Goal: Information Seeking & Learning: Learn about a topic

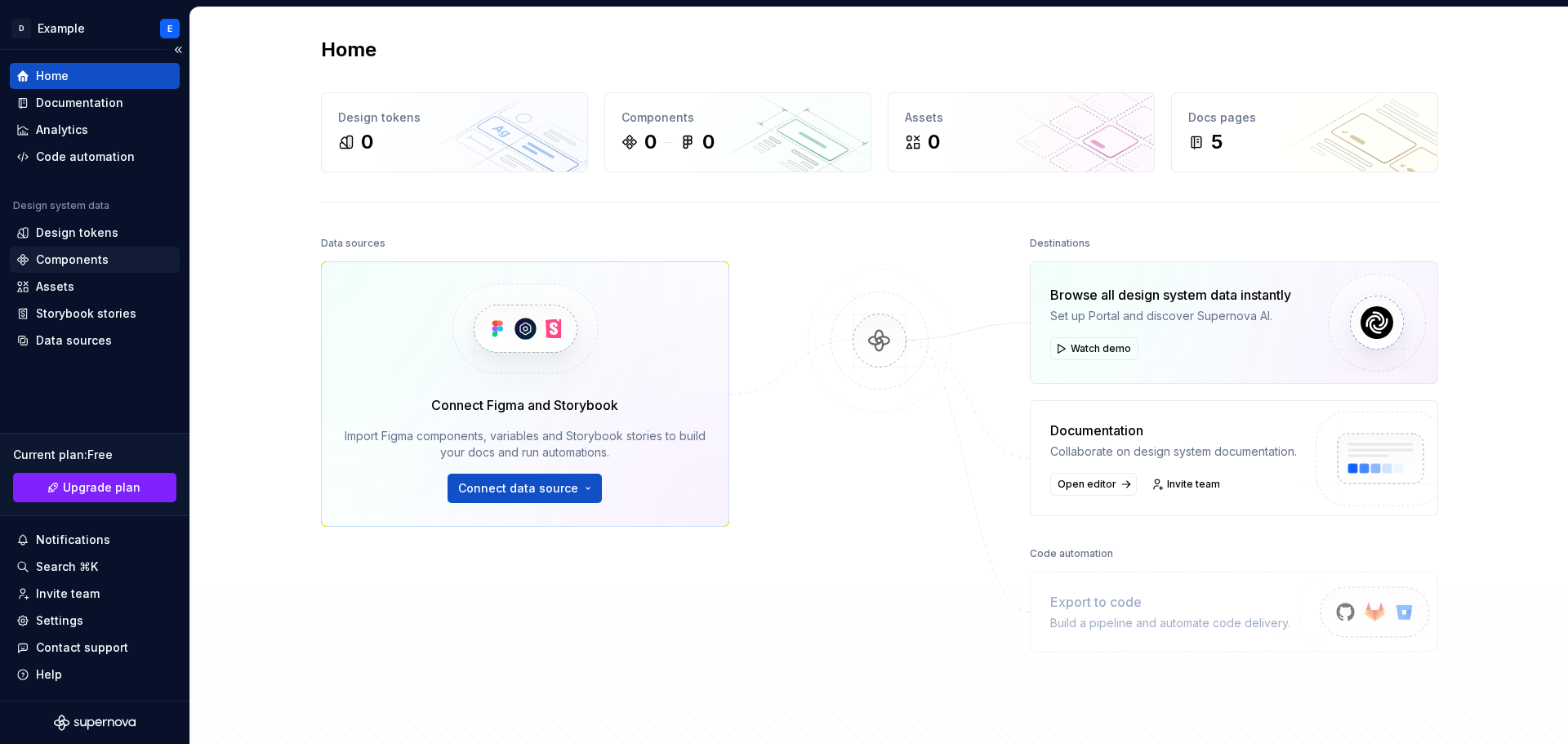
click at [86, 254] on div "Components" at bounding box center [72, 260] width 73 height 16
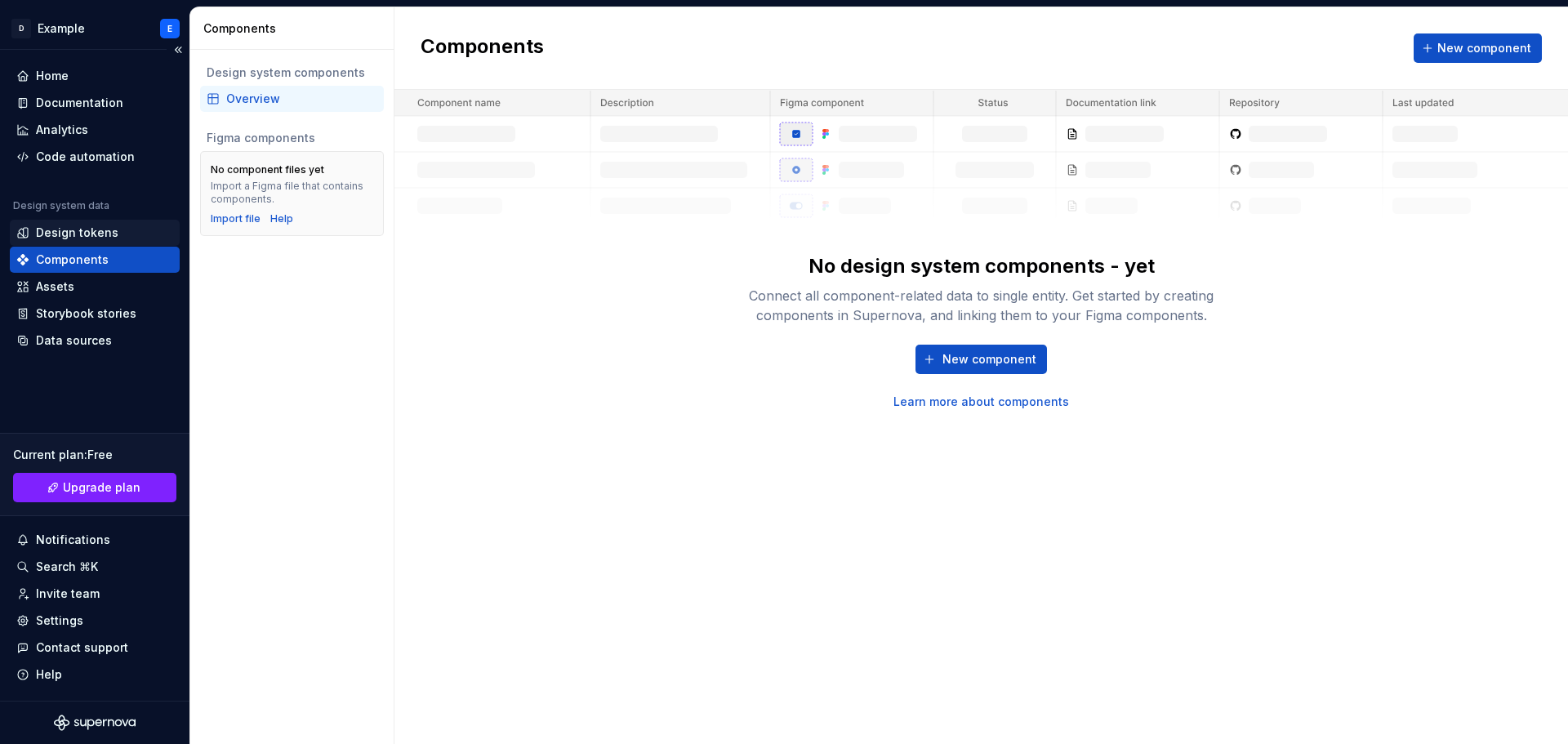
click at [90, 229] on div "Design tokens" at bounding box center [77, 233] width 82 height 16
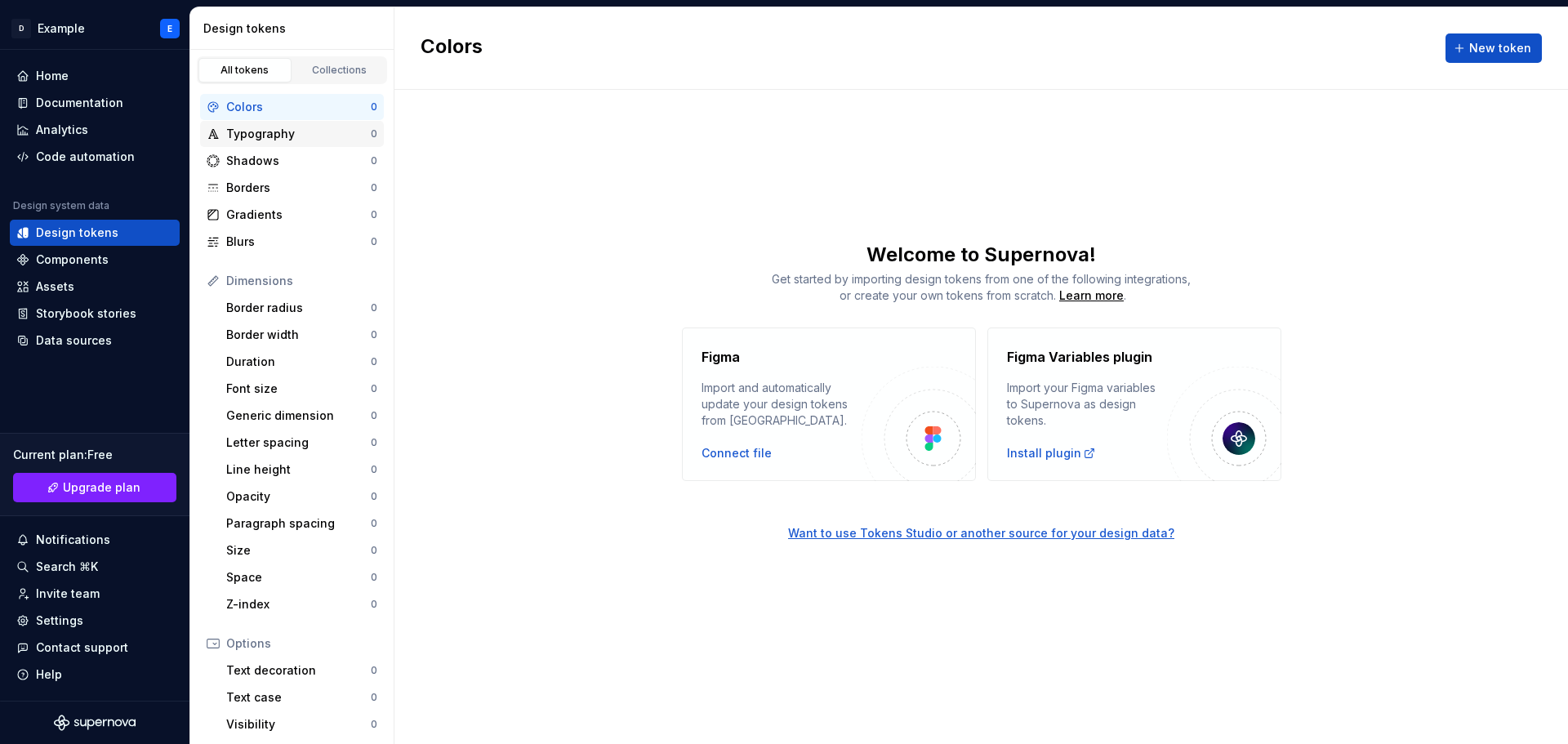
click at [293, 141] on div "Typography" at bounding box center [297, 134] width 144 height 16
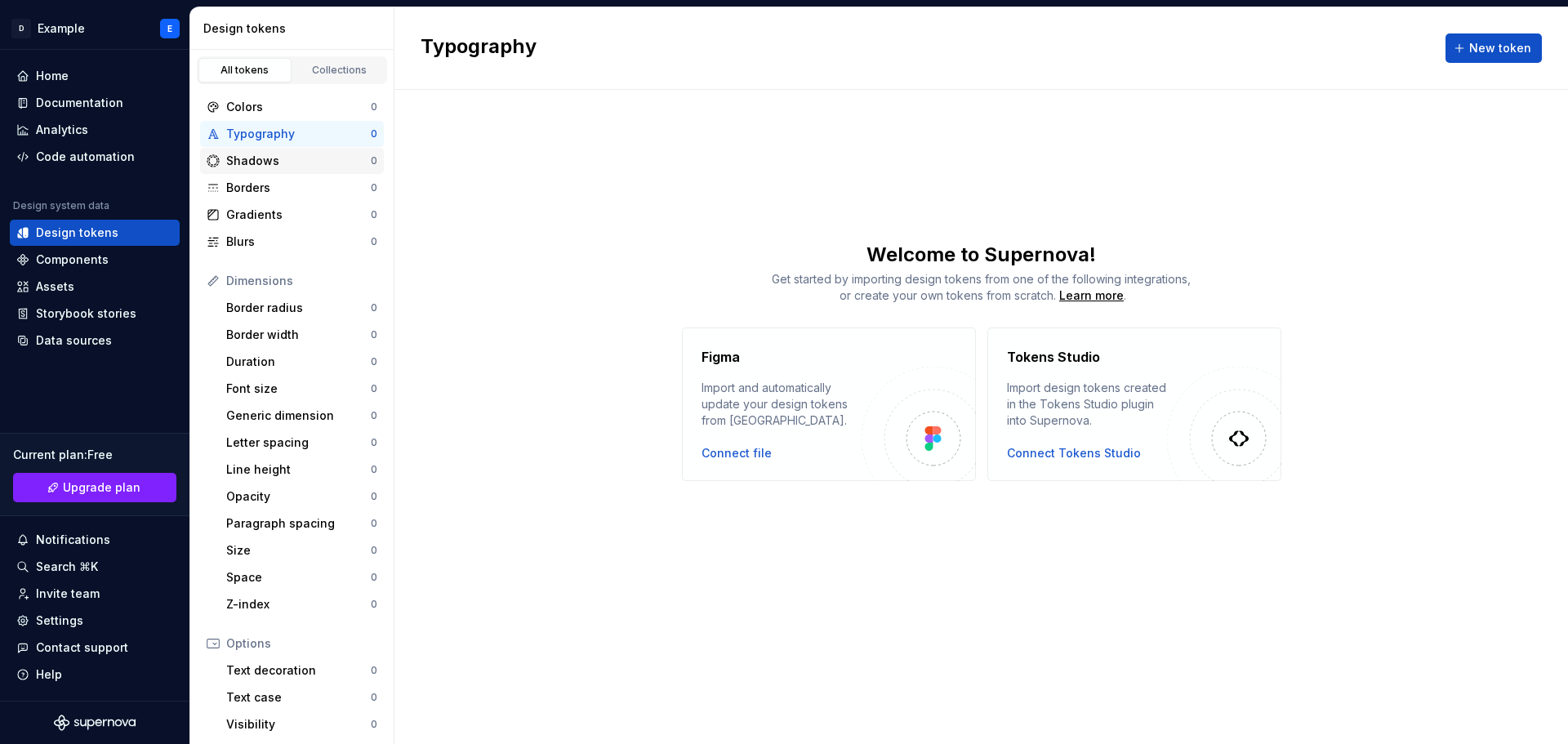
click at [283, 160] on div "Shadows" at bounding box center [297, 160] width 144 height 16
click at [276, 184] on div "Borders" at bounding box center [297, 187] width 144 height 16
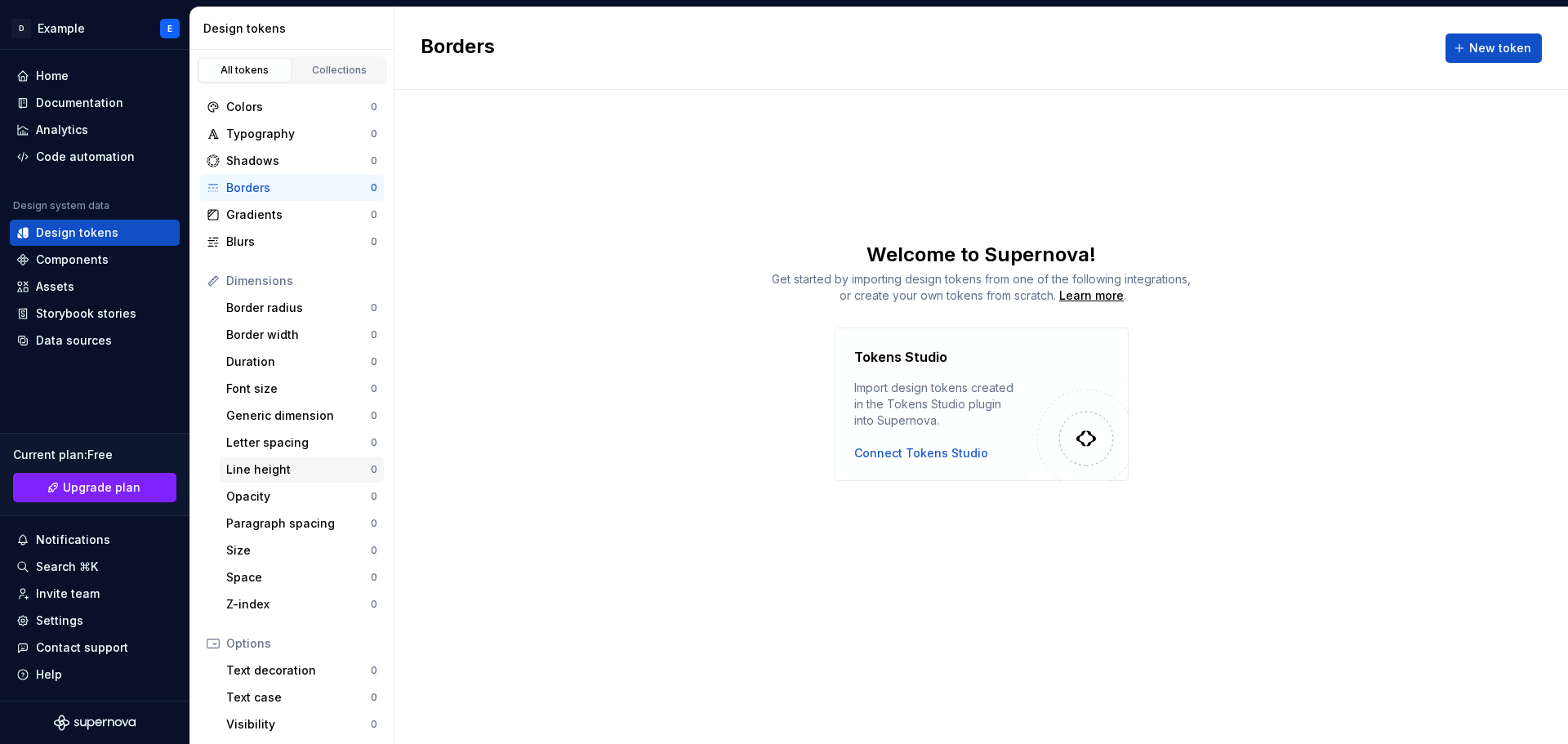
scroll to position [151, 0]
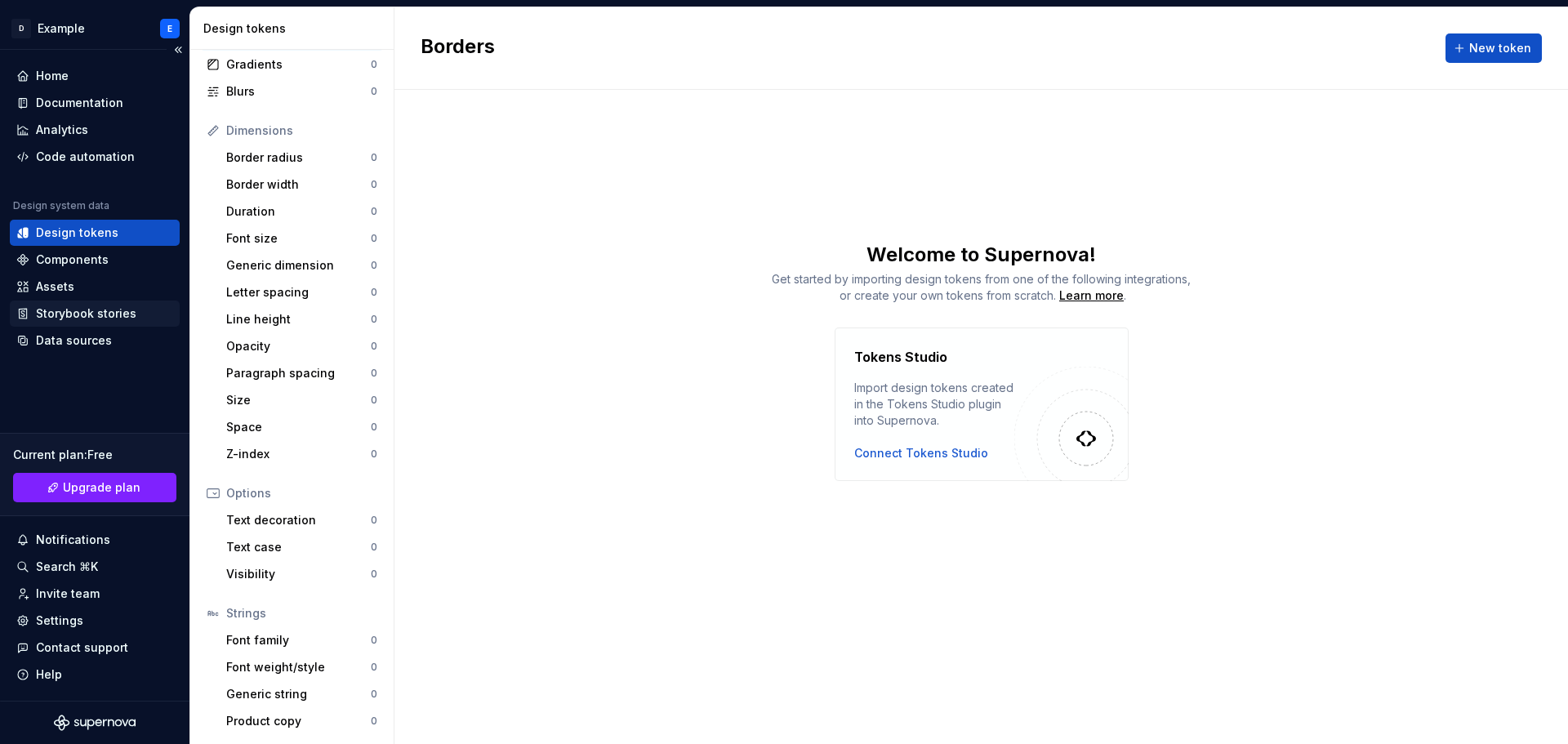
click at [89, 317] on div "Storybook stories" at bounding box center [86, 314] width 100 height 16
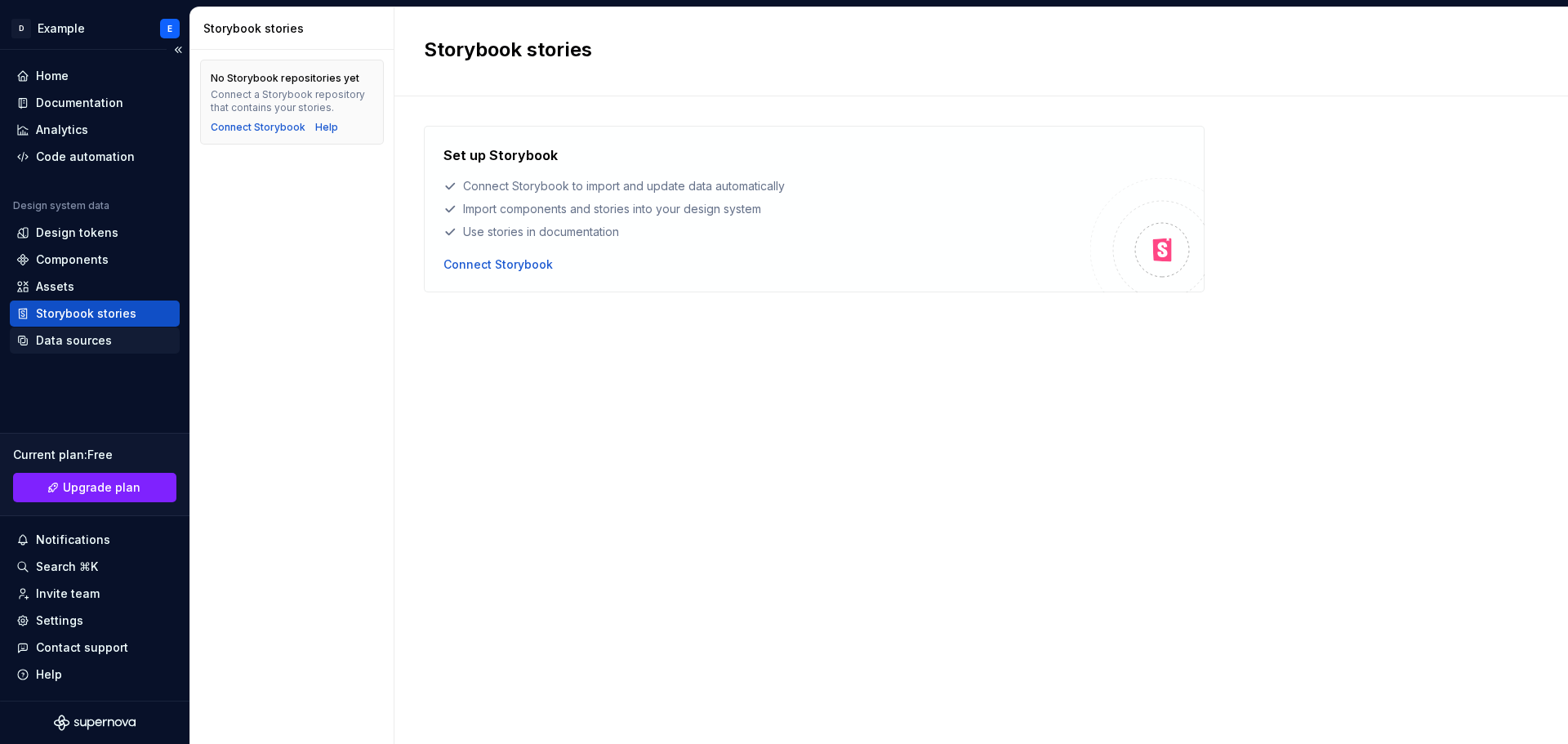
click at [83, 333] on div "Data sources" at bounding box center [73, 341] width 76 height 16
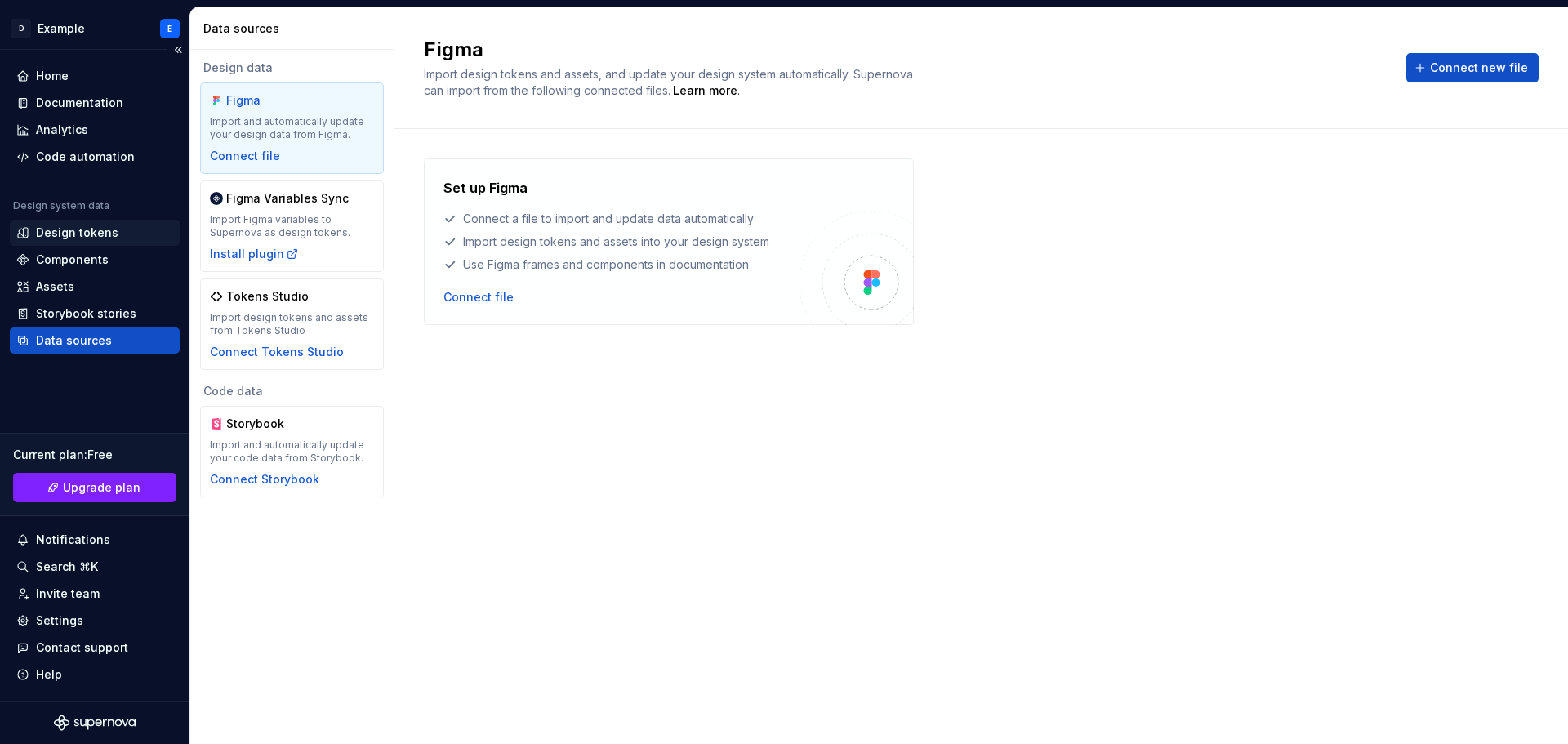
click at [90, 235] on div "Design tokens" at bounding box center [77, 233] width 82 height 16
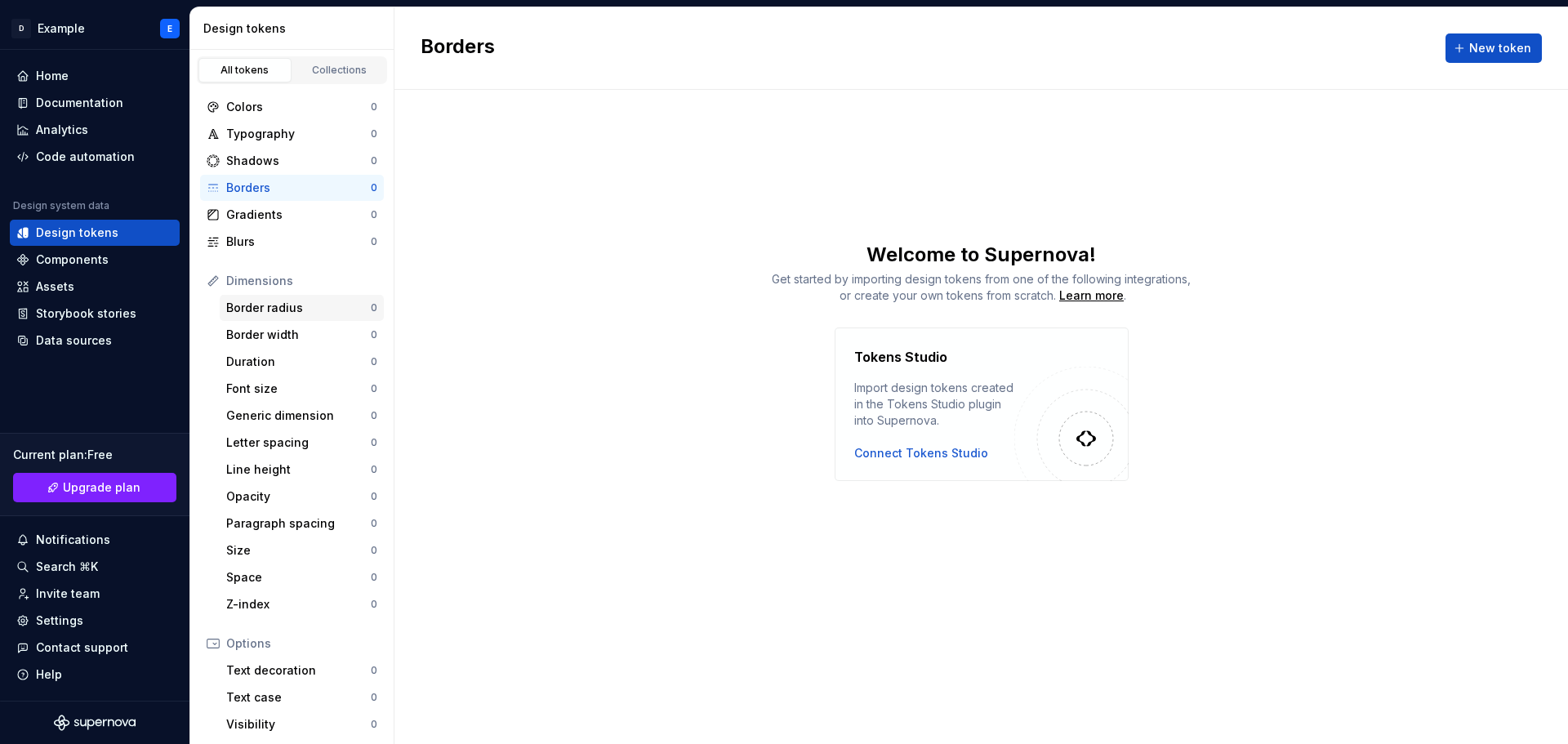
click at [262, 309] on div "Border radius" at bounding box center [297, 307] width 144 height 16
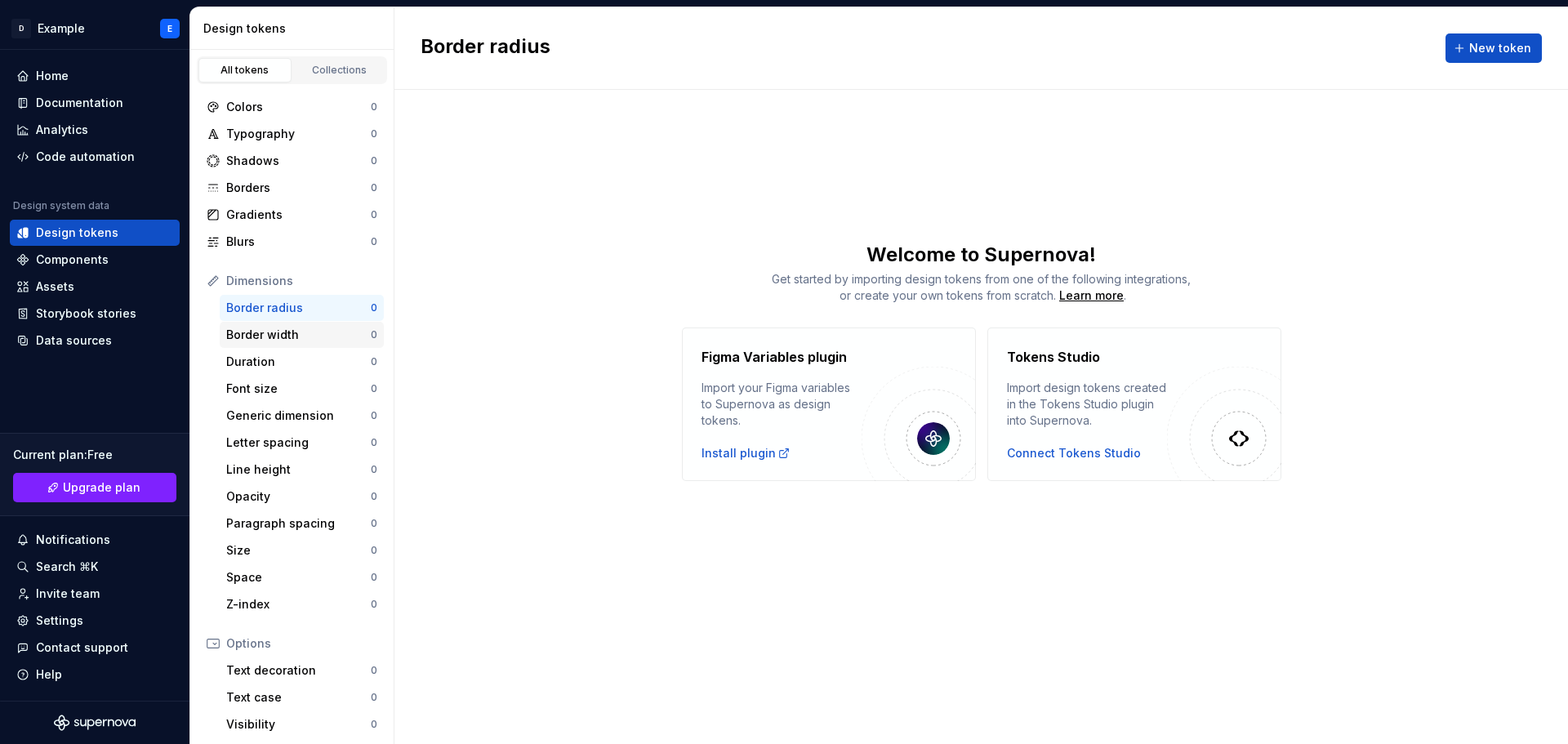
click at [265, 336] on div "Border width" at bounding box center [297, 335] width 144 height 16
click at [266, 358] on div "Duration" at bounding box center [297, 362] width 144 height 16
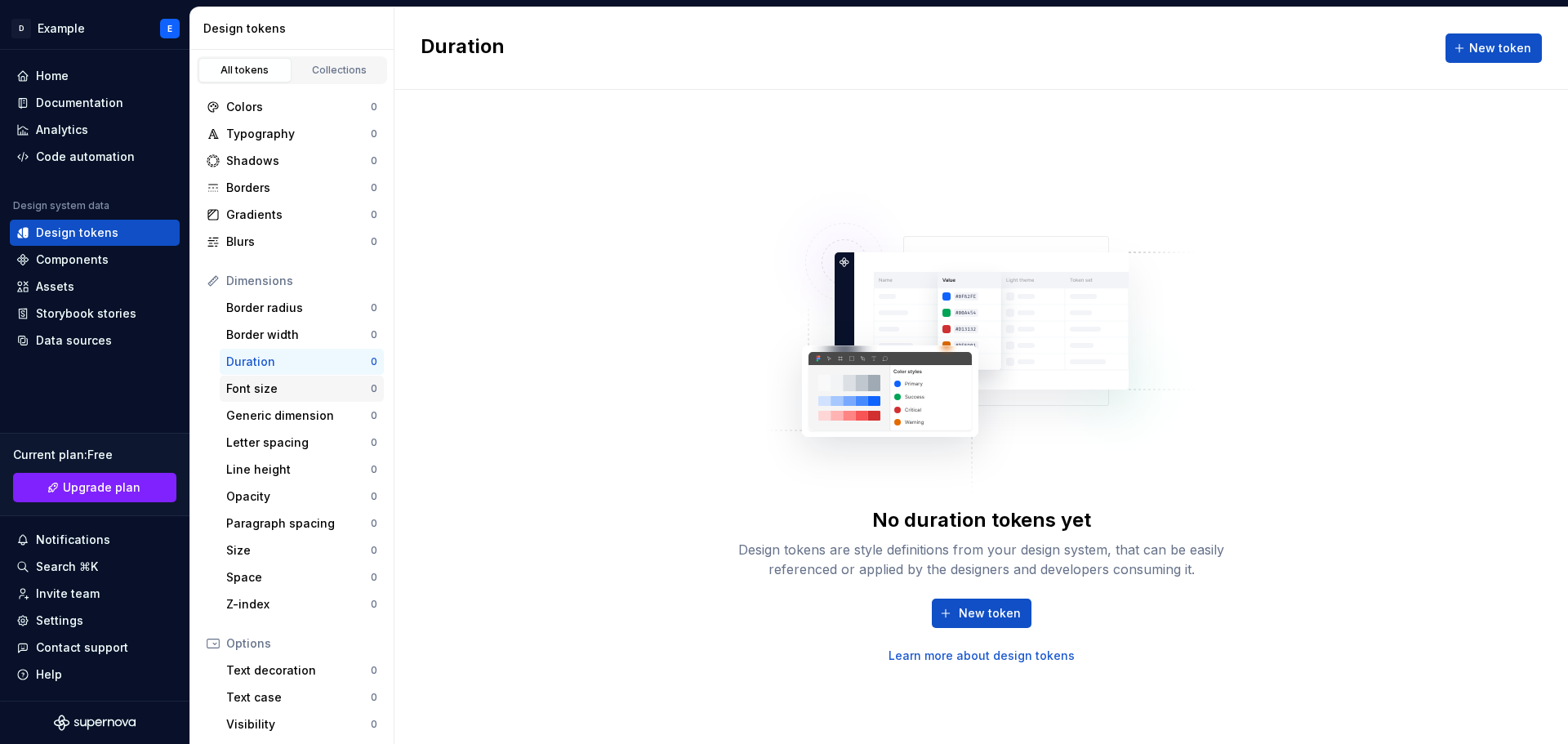
click at [267, 379] on div "Font size 0" at bounding box center [301, 388] width 164 height 26
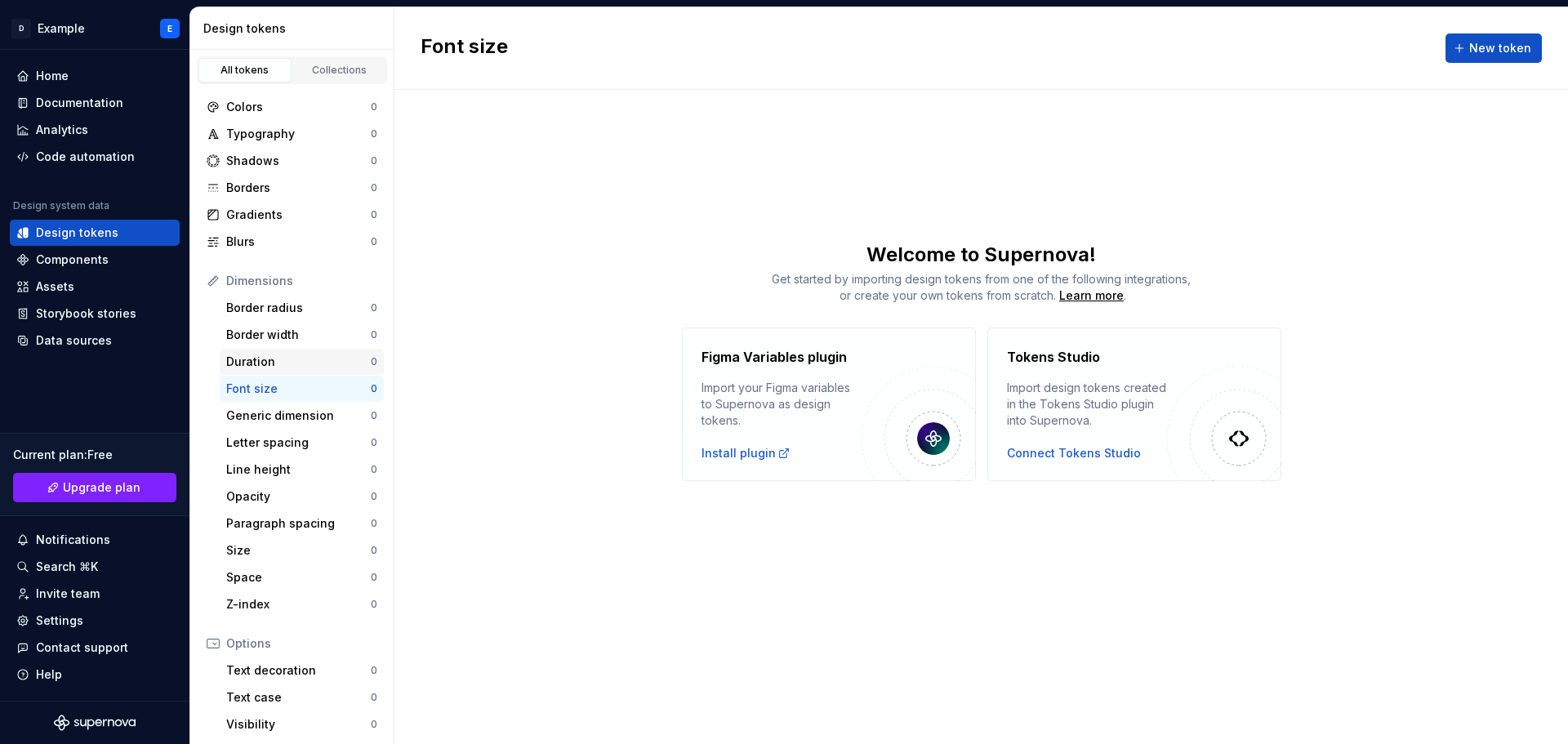
click at [272, 362] on div "Duration" at bounding box center [297, 362] width 144 height 16
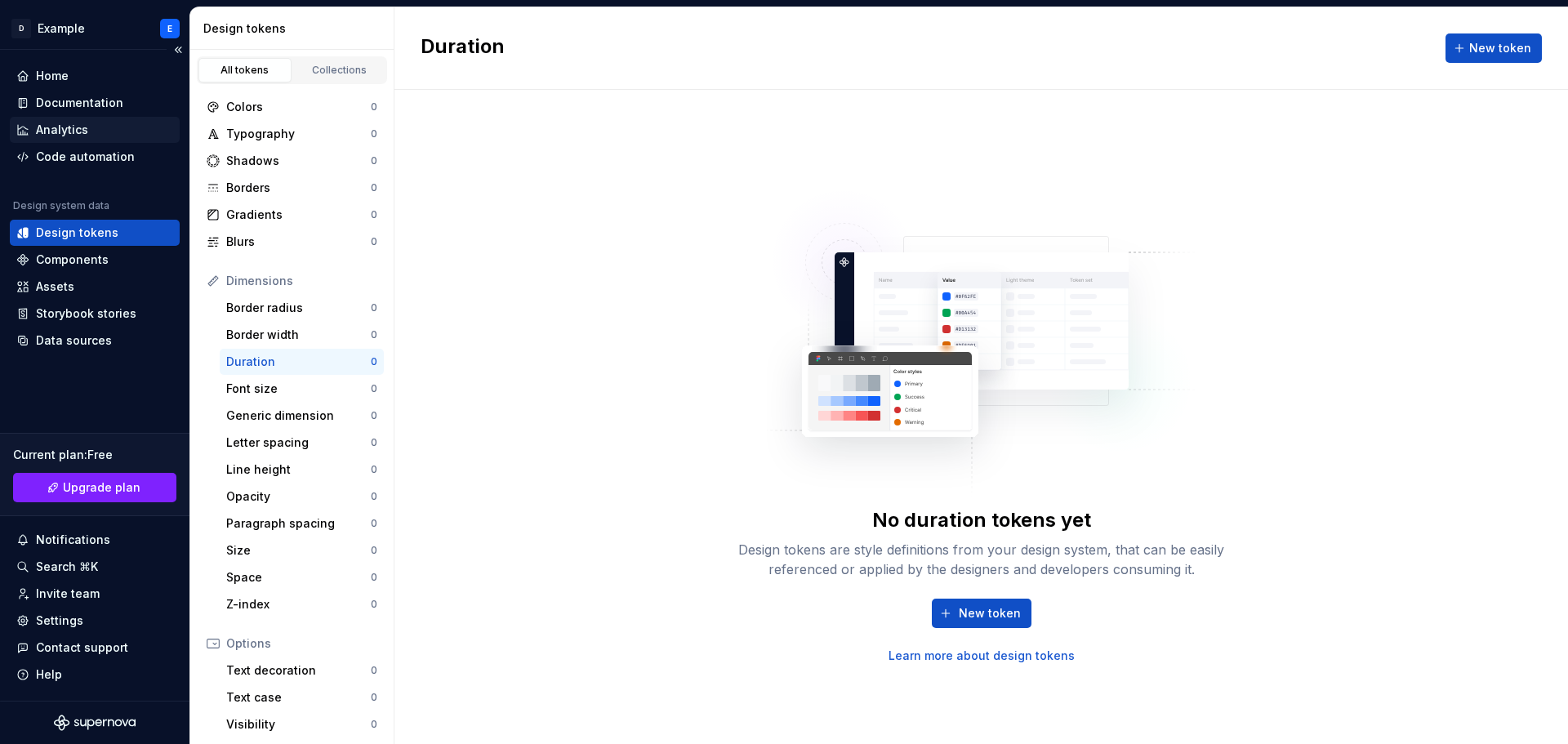
click at [88, 134] on div "Analytics" at bounding box center [94, 130] width 157 height 16
click at [91, 104] on div "Documentation" at bounding box center [80, 103] width 88 height 16
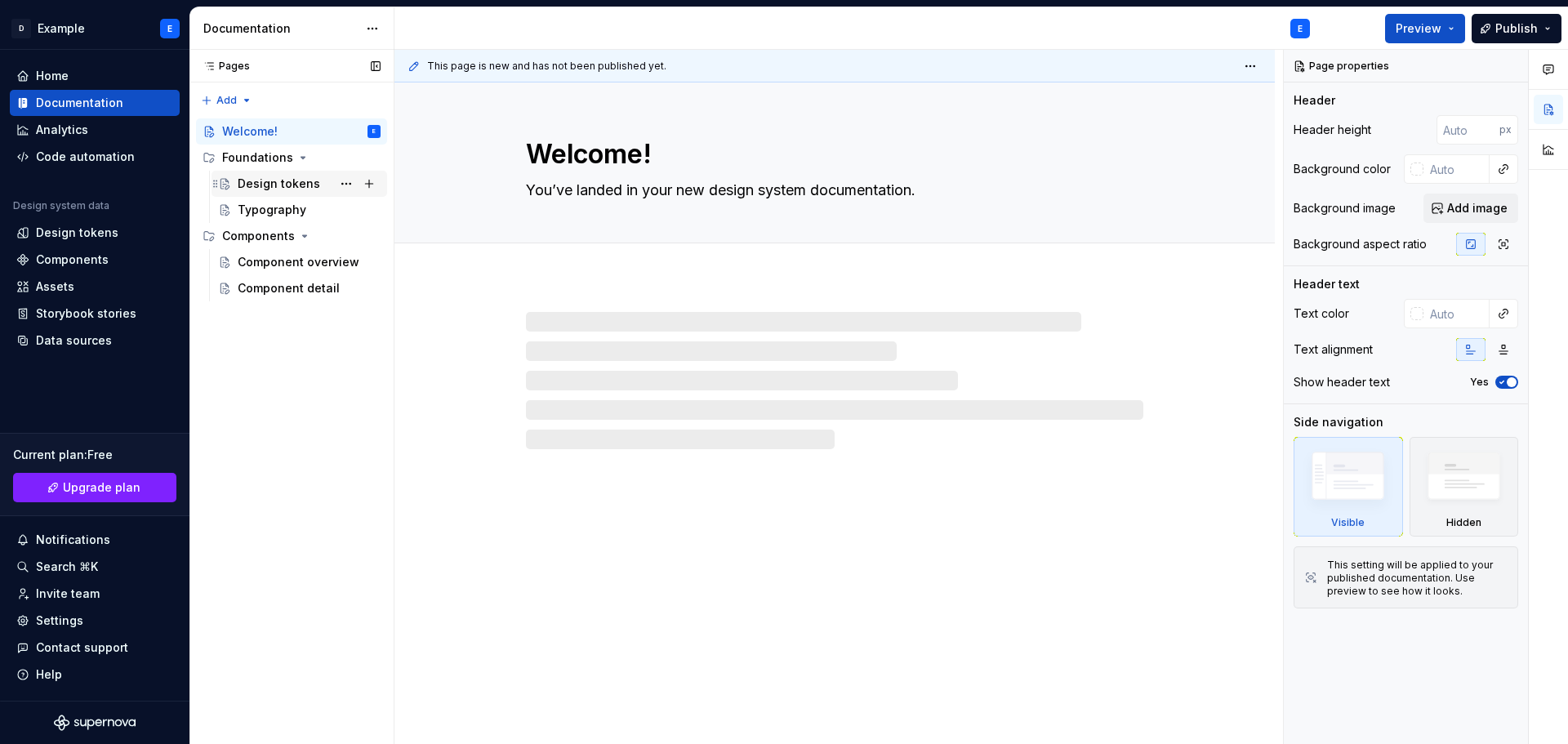
click at [290, 195] on div "Design tokens" at bounding box center [308, 184] width 142 height 23
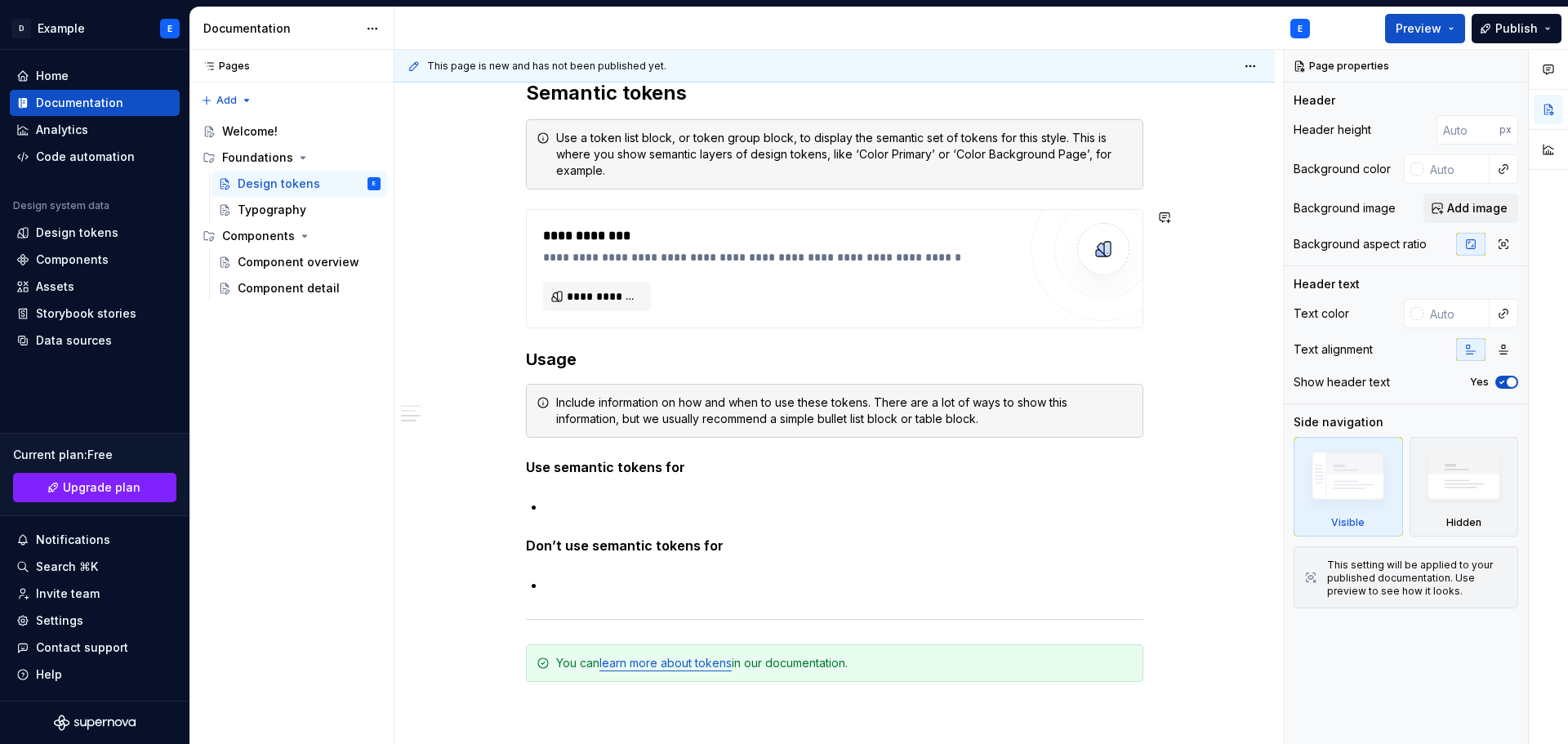
scroll to position [1144, 0]
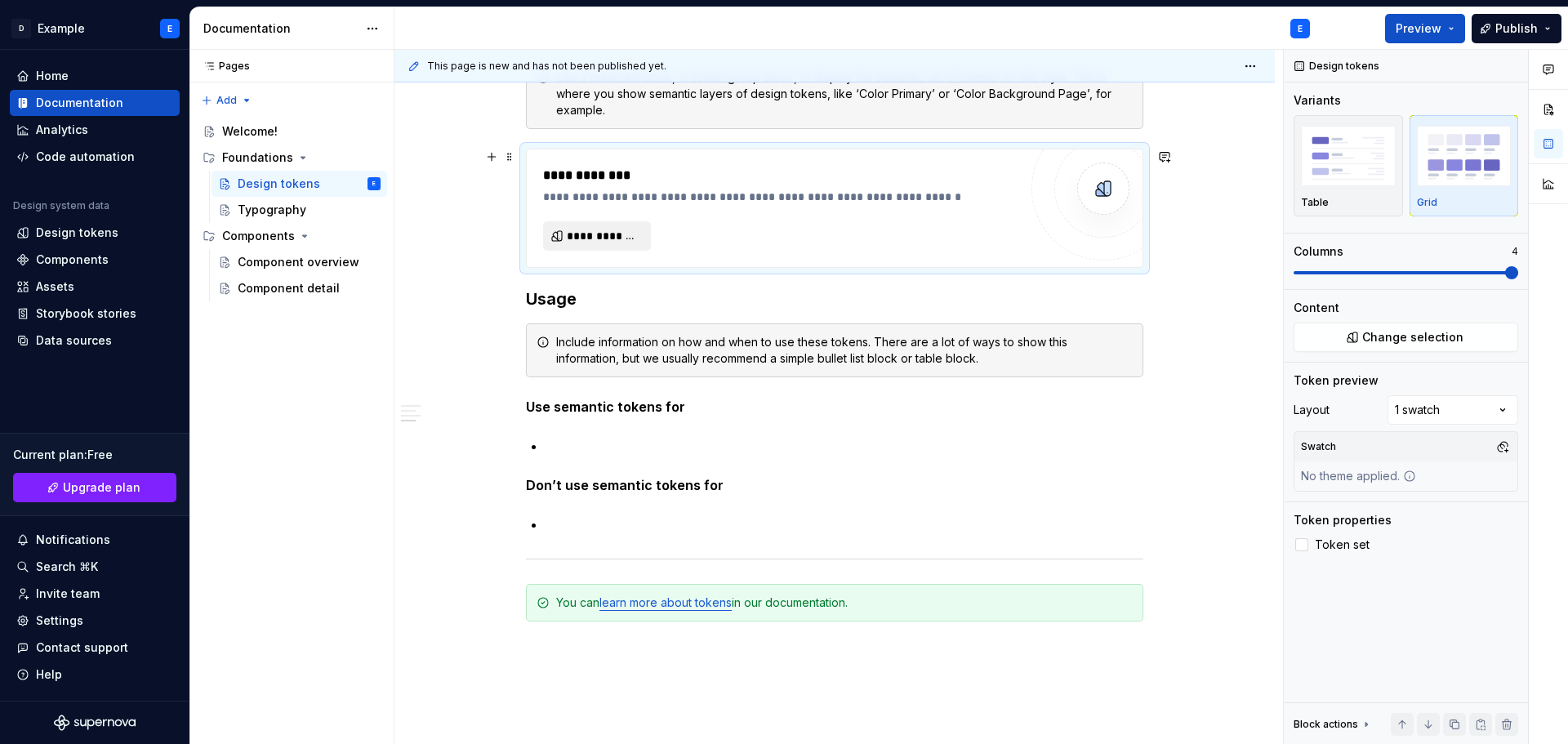
click at [594, 237] on span "**********" at bounding box center [603, 236] width 73 height 16
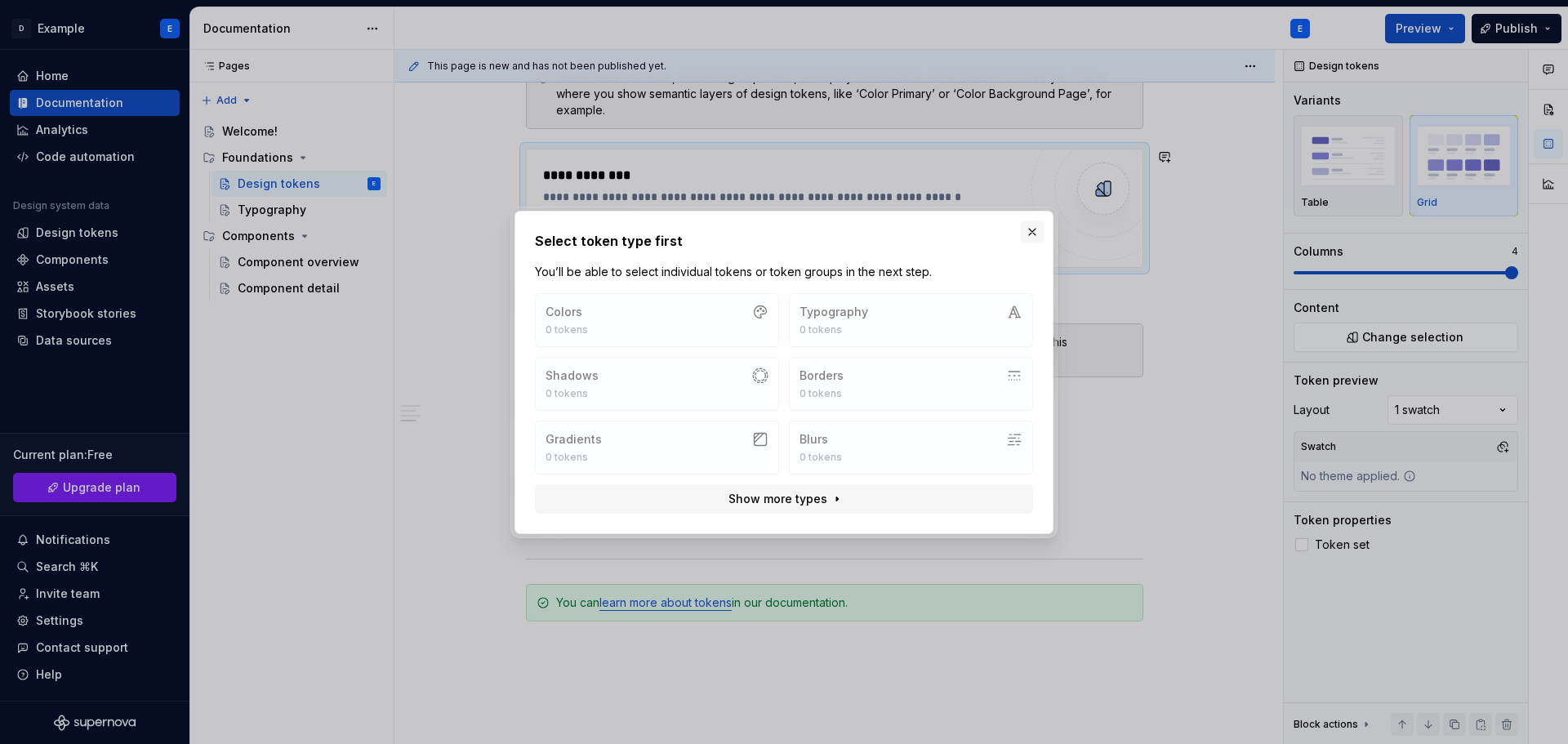
click at [1038, 238] on button "button" at bounding box center [1032, 232] width 23 height 23
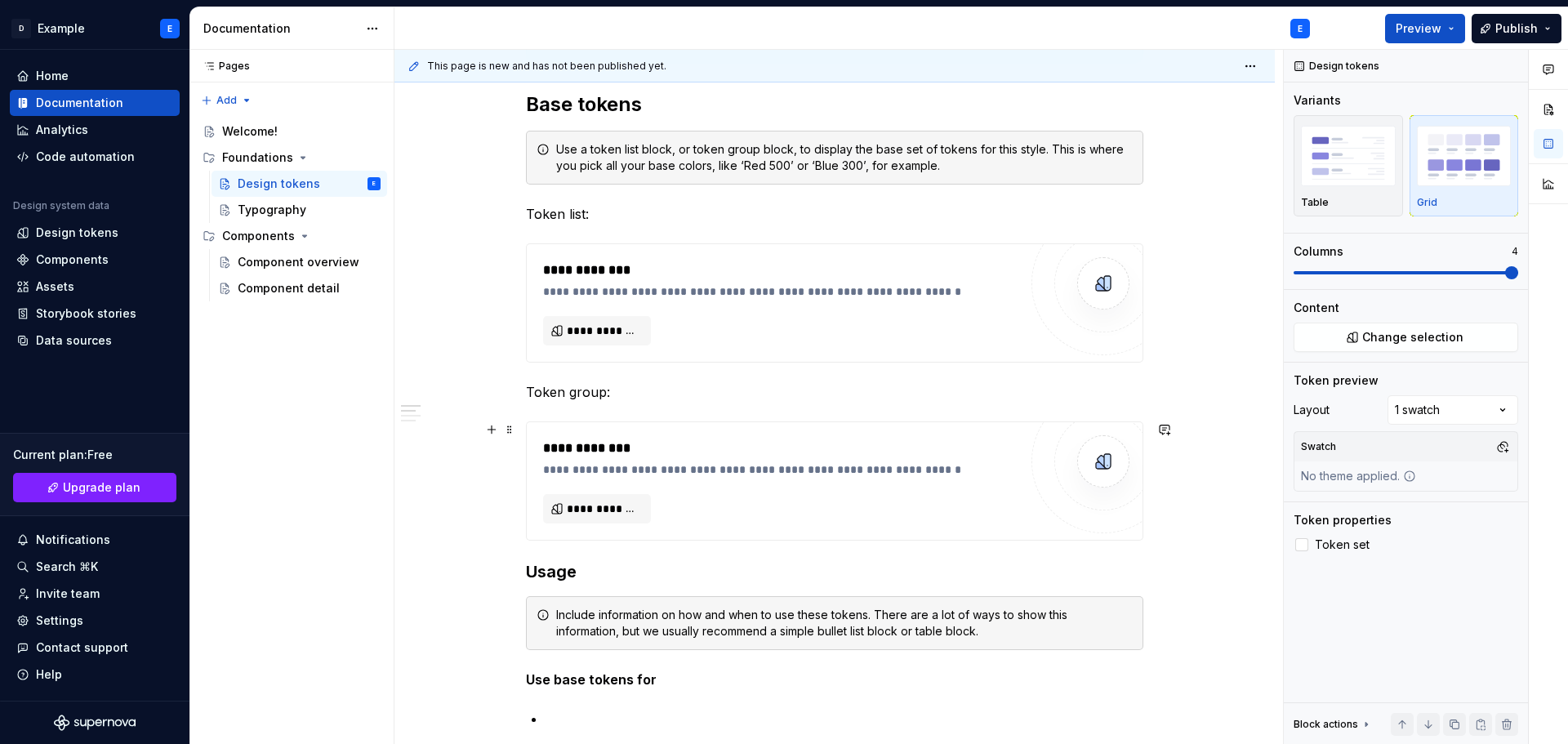
scroll to position [0, 0]
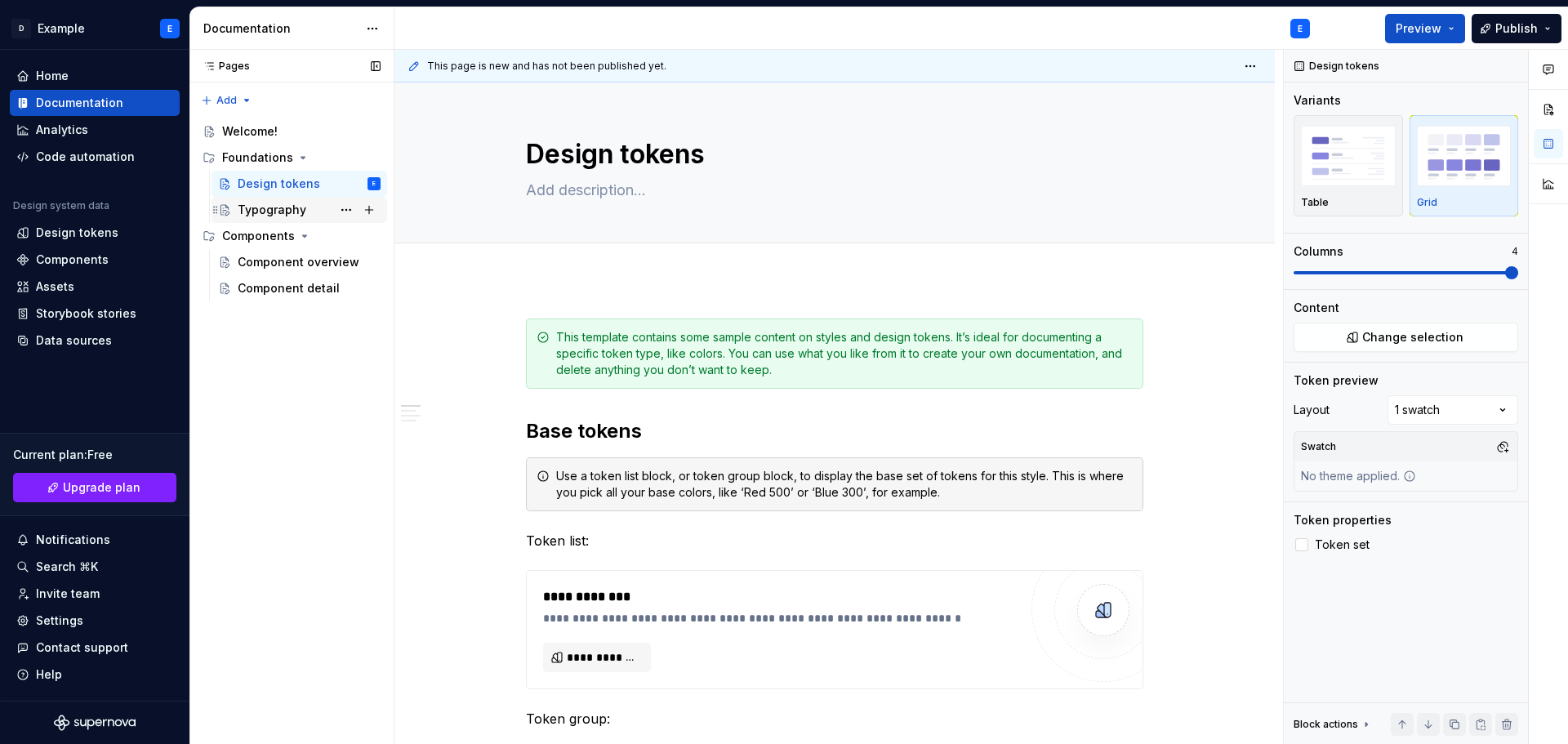
click at [258, 217] on div "Typography" at bounding box center [271, 210] width 69 height 16
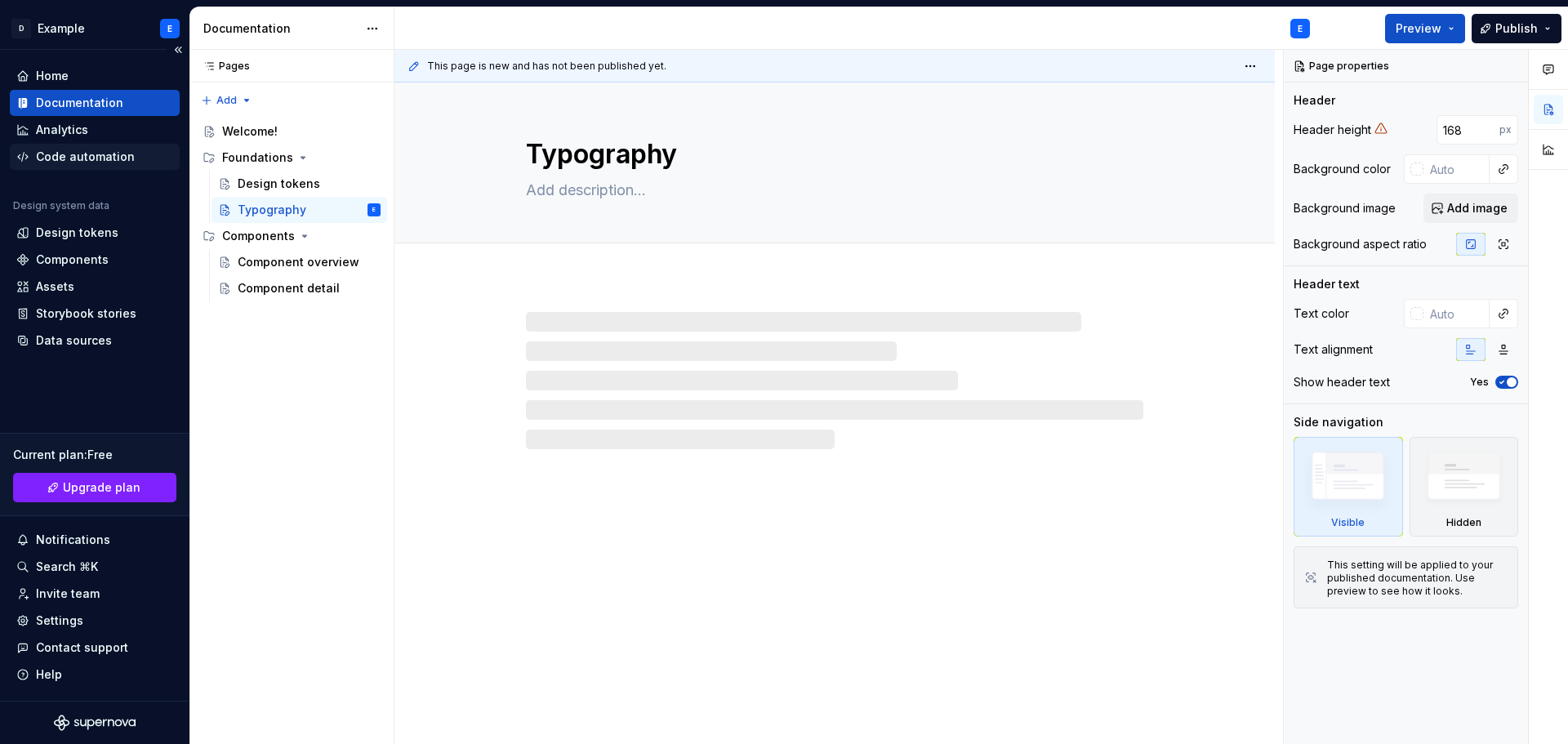
type textarea "*"
click at [91, 160] on div "Code automation" at bounding box center [85, 157] width 99 height 16
